Goal: Navigation & Orientation: Find specific page/section

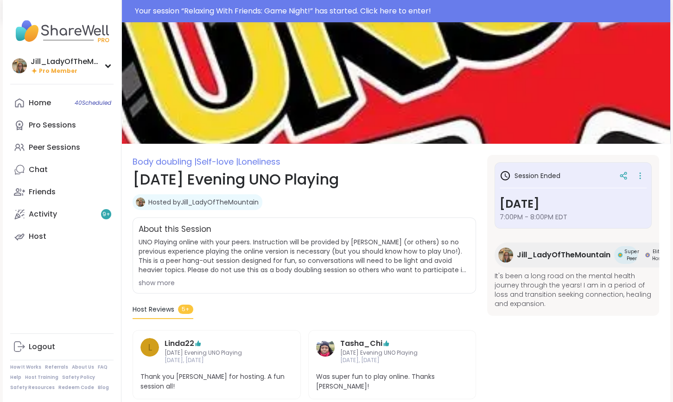
click at [603, 165] on div "Session Ended [DATE] 7:00PM - 8:00PM EDT" at bounding box center [572, 195] width 157 height 66
click at [70, 171] on link "Chat 1" at bounding box center [61, 169] width 103 height 22
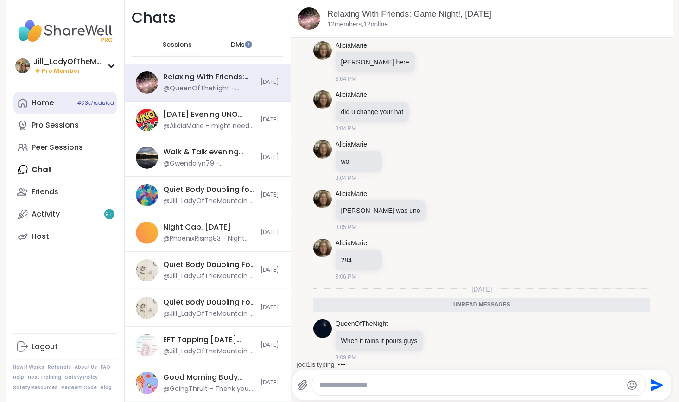
click at [78, 104] on span "40 Scheduled" at bounding box center [96, 102] width 37 height 7
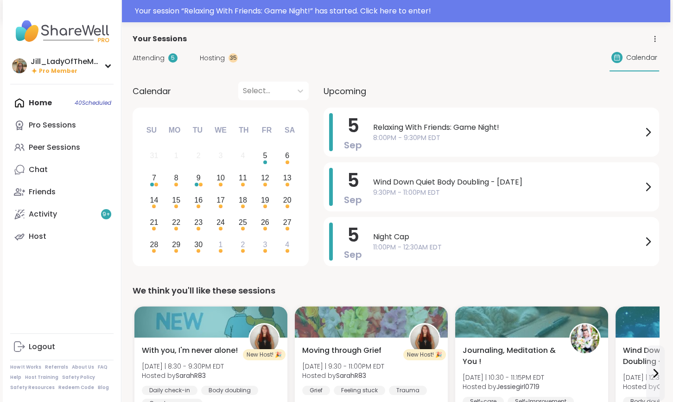
click at [165, 58] on div "Attending 5" at bounding box center [155, 58] width 45 height 10
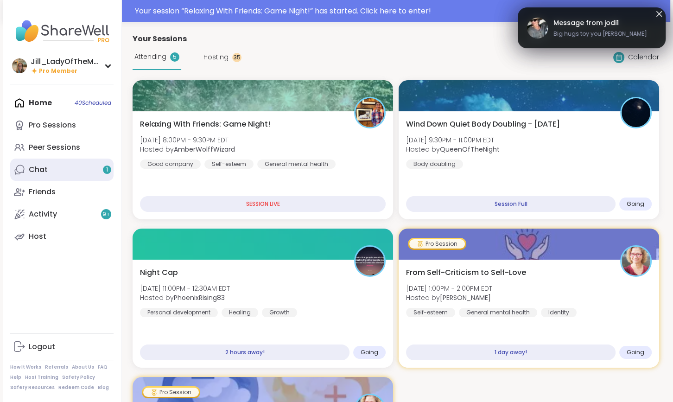
click at [107, 169] on span "1" at bounding box center [107, 170] width 2 height 8
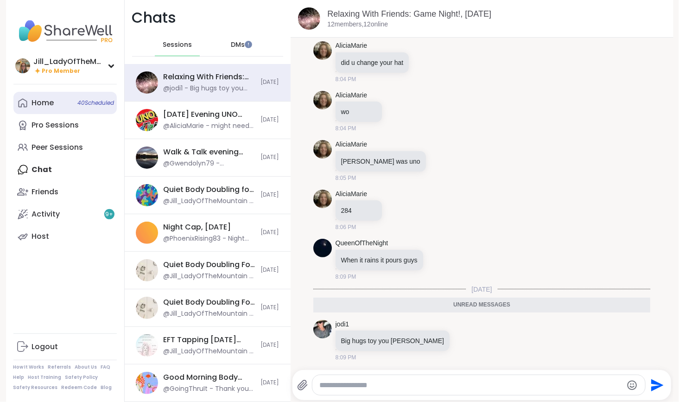
click at [103, 109] on link "Home 40 Scheduled" at bounding box center [64, 103] width 103 height 22
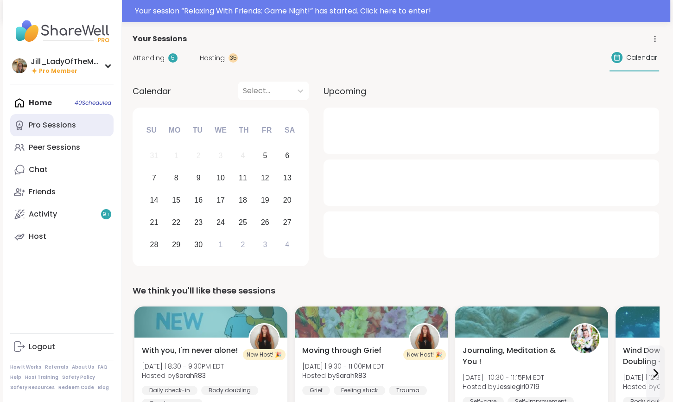
click at [98, 123] on link "Pro Sessions" at bounding box center [61, 125] width 103 height 22
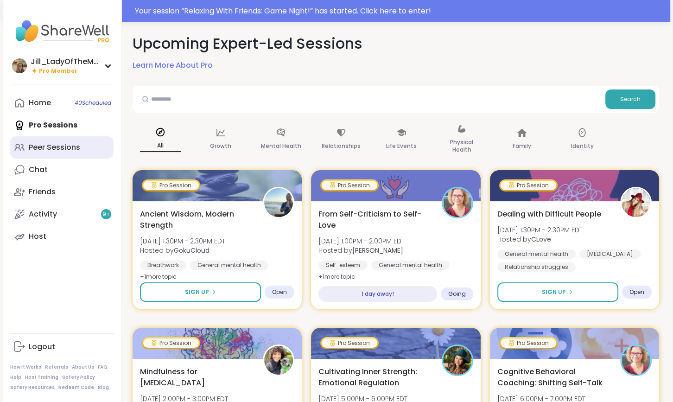
click at [94, 145] on link "Peer Sessions" at bounding box center [61, 147] width 103 height 22
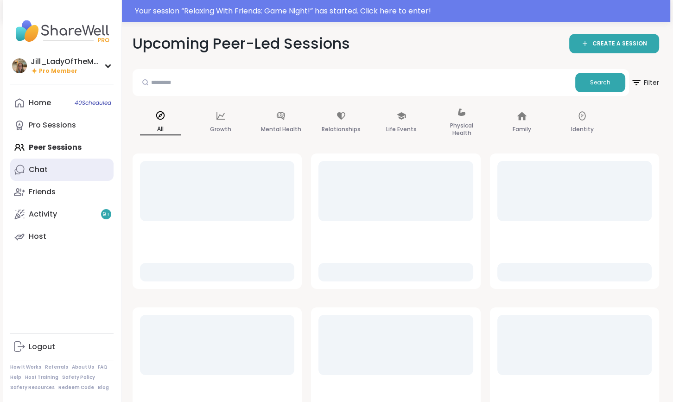
click at [91, 171] on link "Chat" at bounding box center [61, 169] width 103 height 22
